Goal: Task Accomplishment & Management: Manage account settings

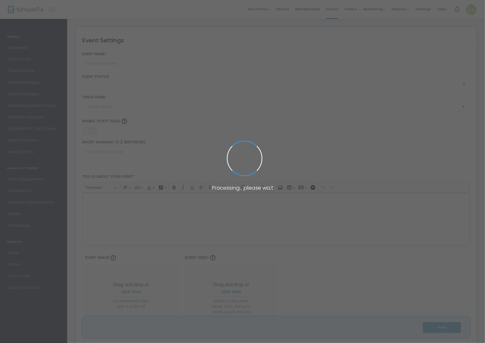
type input "Owl-O-Ween"
type textarea "Get your costume on and come out for a hootin’ good time at [GEOGRAPHIC_DATA] […"
type input "7.2500 %"
type input "Buy Tickets"
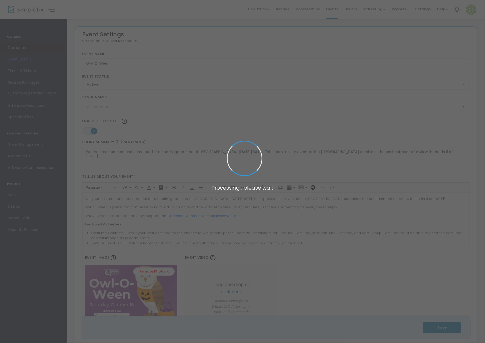
type input "[GEOGRAPHIC_DATA]"
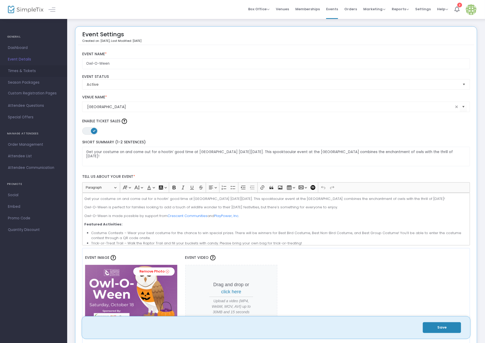
click at [30, 73] on span "Times & Tickets" at bounding box center [33, 71] width 51 height 7
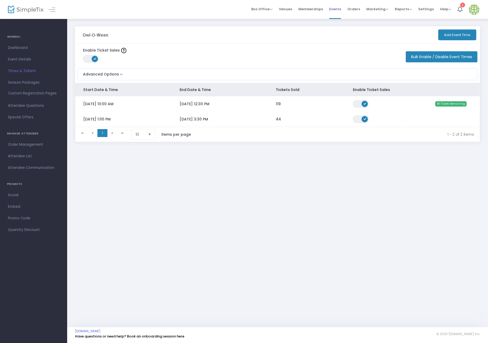
click at [338, 10] on span "Events" at bounding box center [335, 8] width 12 height 13
